Goal: Information Seeking & Learning: Learn about a topic

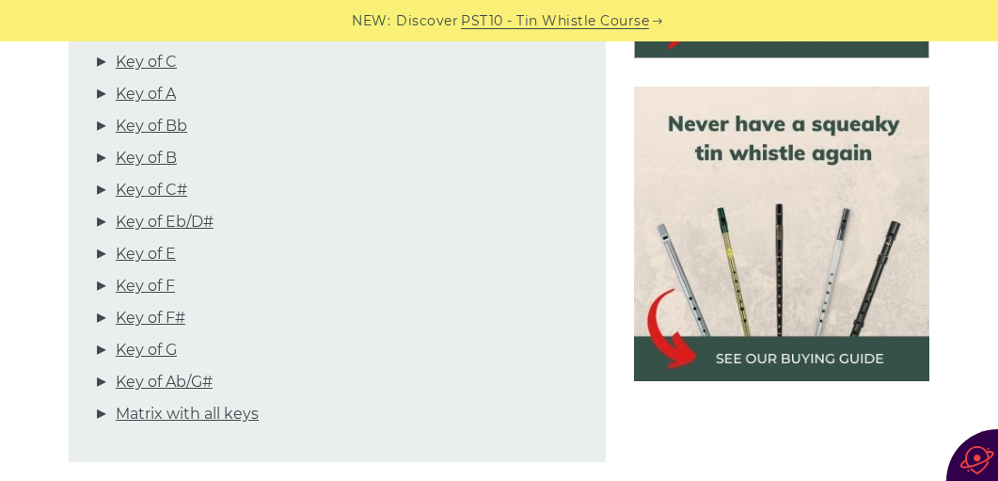
scroll to position [777, 0]
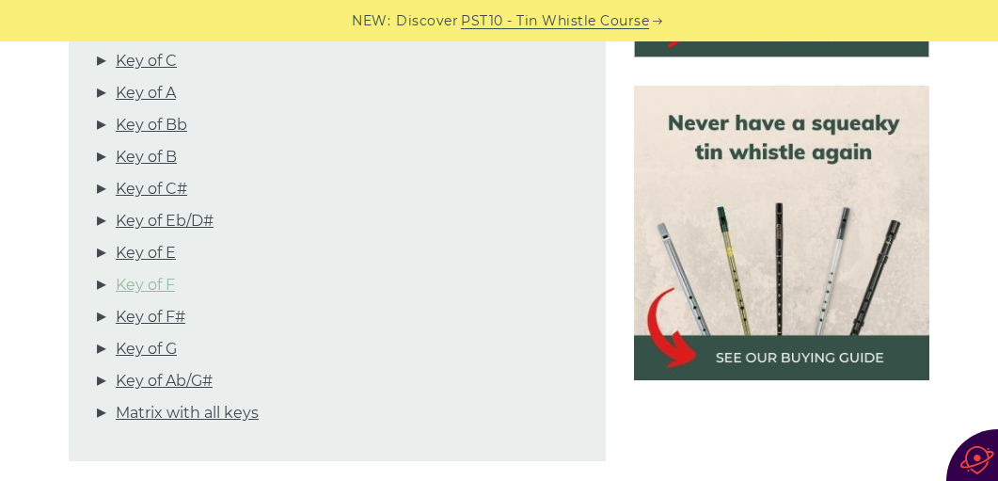
click at [134, 281] on link "Key of F" at bounding box center [145, 285] width 59 height 24
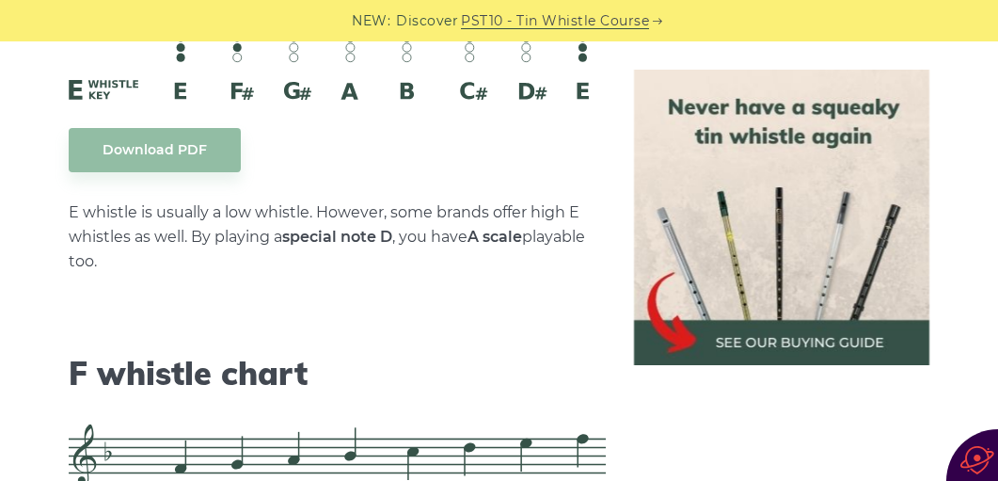
scroll to position [8379, 0]
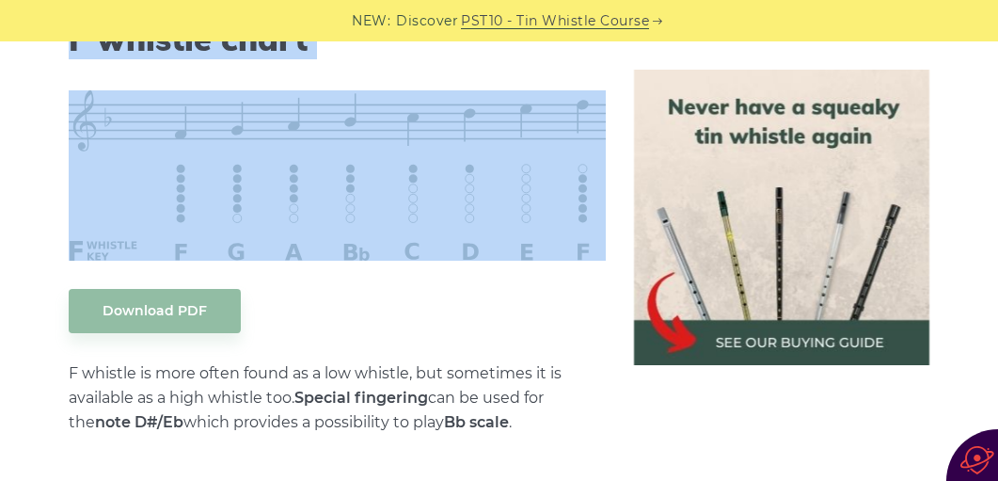
drag, startPoint x: 71, startPoint y: 82, endPoint x: 525, endPoint y: 276, distance: 492.9
copy div "F whistle chart"
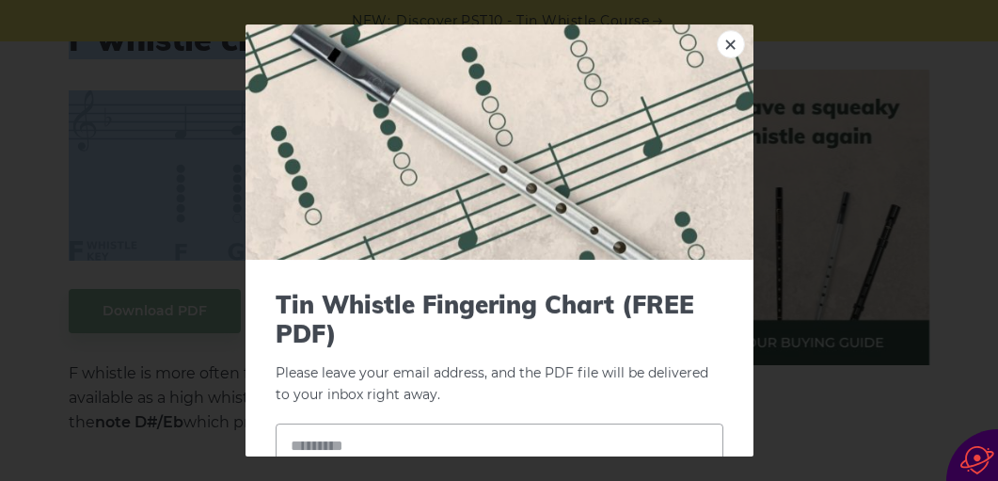
click at [737, 43] on link "×" at bounding box center [731, 44] width 28 height 28
click at [727, 40] on link "×" at bounding box center [731, 44] width 28 height 28
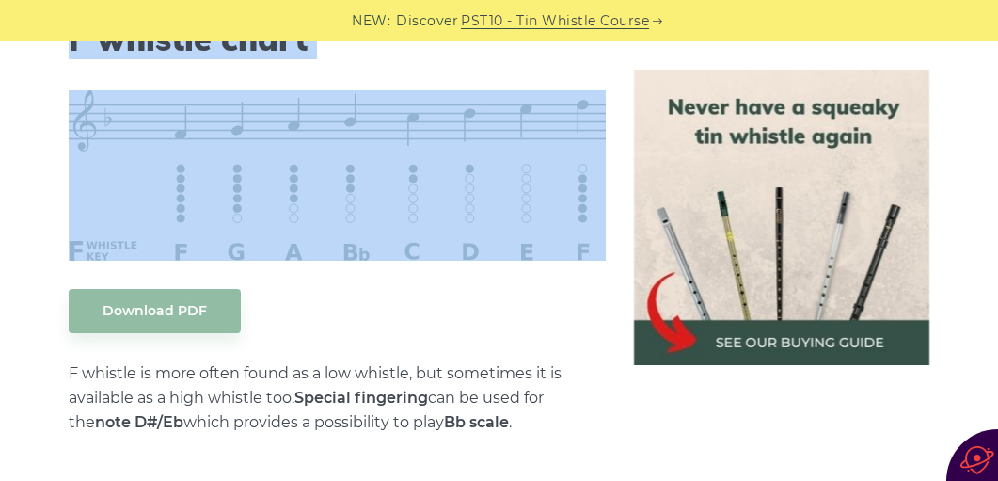
drag, startPoint x: 66, startPoint y: 139, endPoint x: 470, endPoint y: 323, distance: 444.0
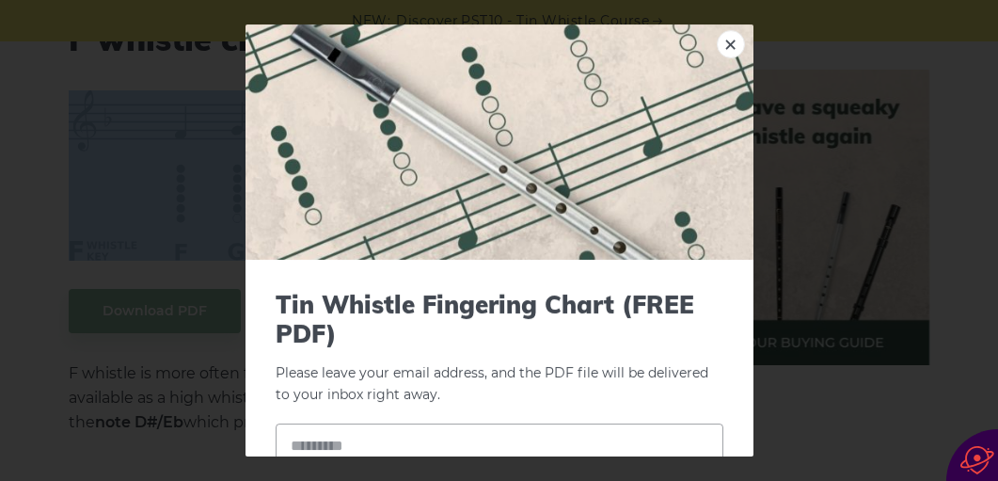
click at [734, 40] on link "×" at bounding box center [731, 44] width 28 height 28
click at [734, 37] on link "×" at bounding box center [731, 44] width 28 height 28
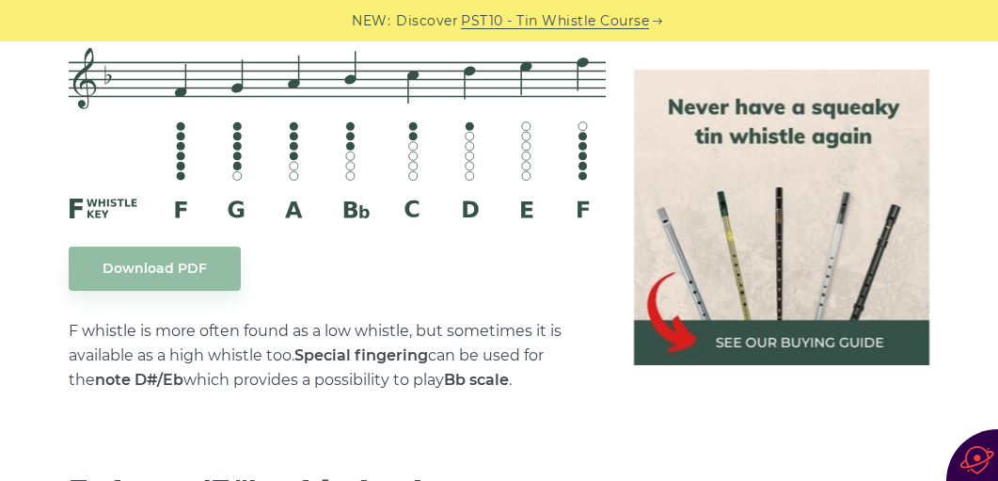
scroll to position [8426, 0]
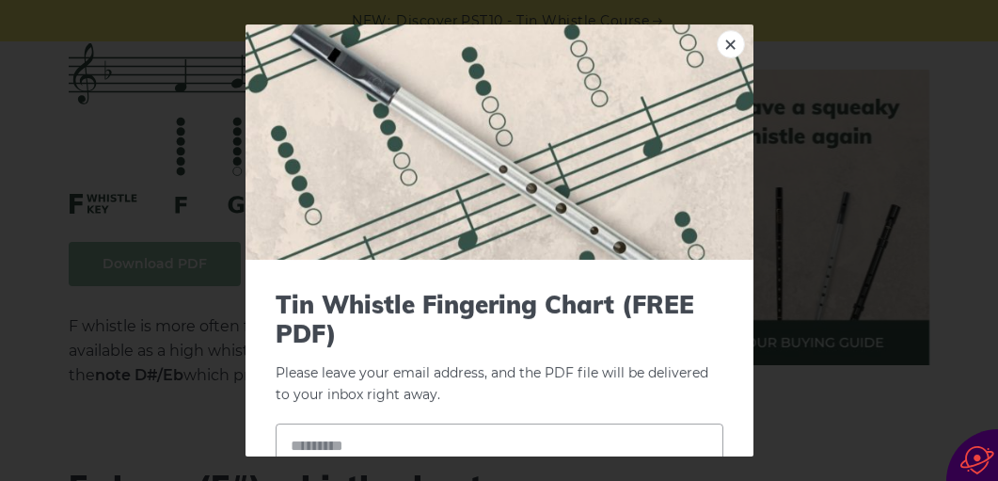
click at [343, 448] on input "text" at bounding box center [500, 445] width 448 height 44
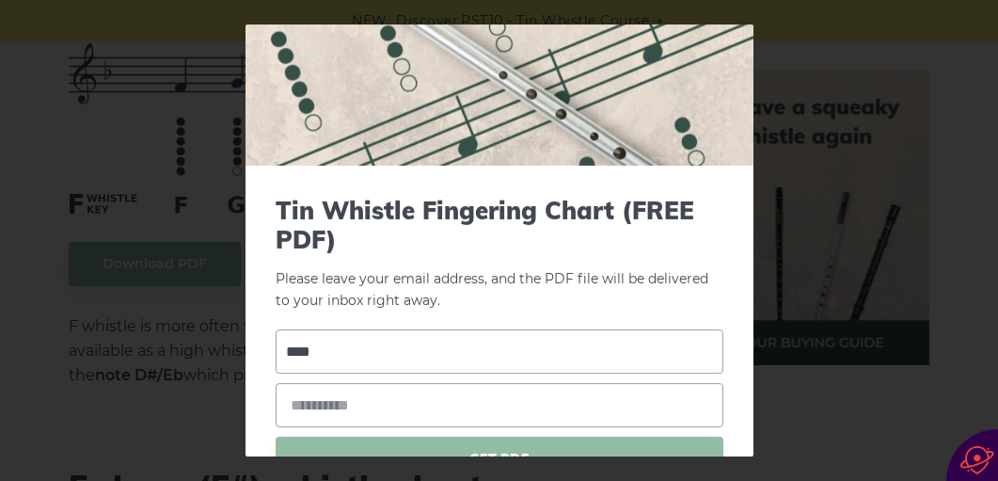
scroll to position [134, 0]
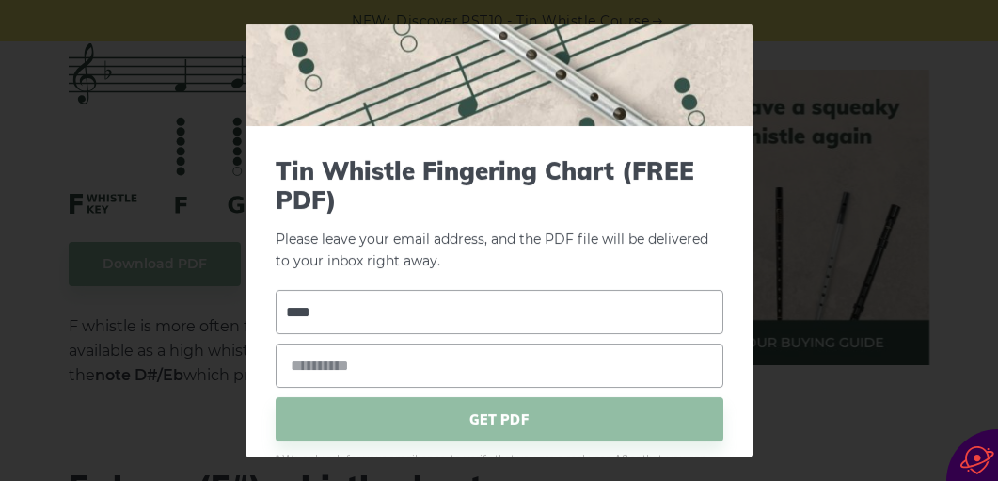
type input "****"
click at [319, 366] on input "email" at bounding box center [500, 365] width 448 height 44
type input "**********"
click at [468, 420] on span "GET PDF" at bounding box center [500, 419] width 448 height 44
